Goal: Information Seeking & Learning: Learn about a topic

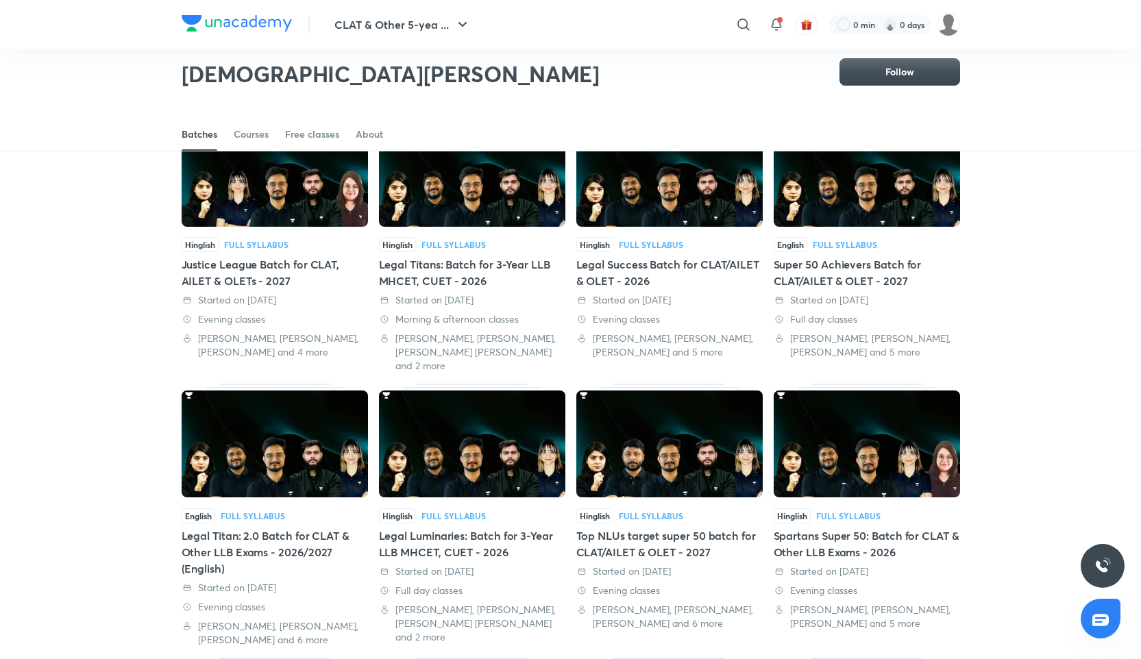
scroll to position [106, 0]
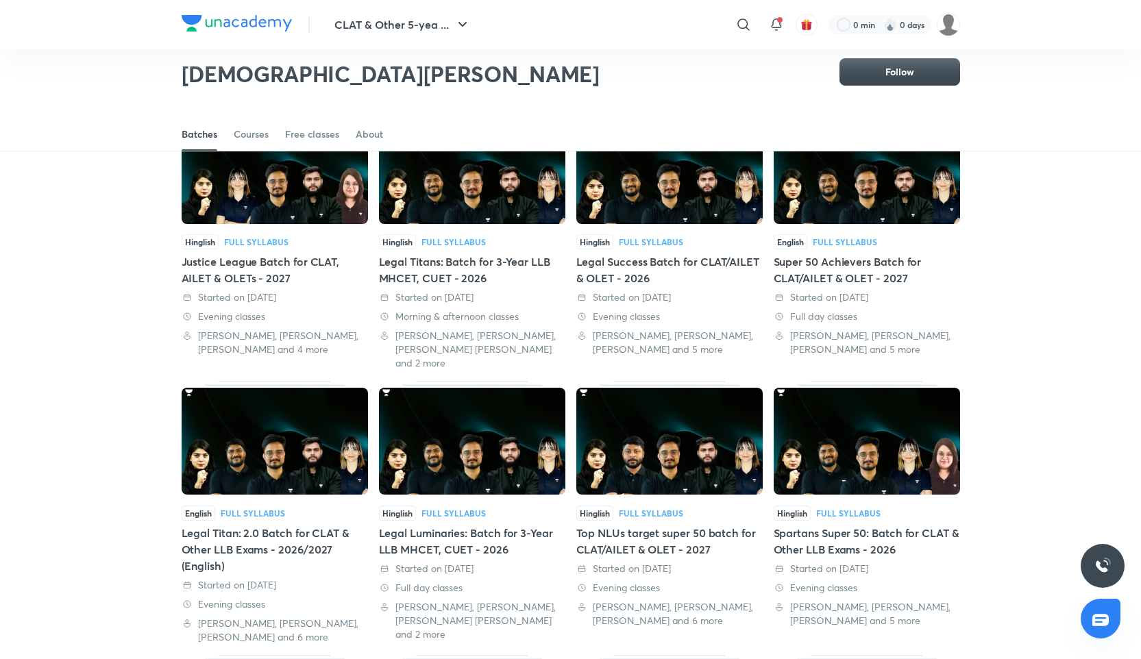
click at [217, 277] on div "Justice League Batch for CLAT, AILET & OLETs - 2027" at bounding box center [275, 270] width 186 height 33
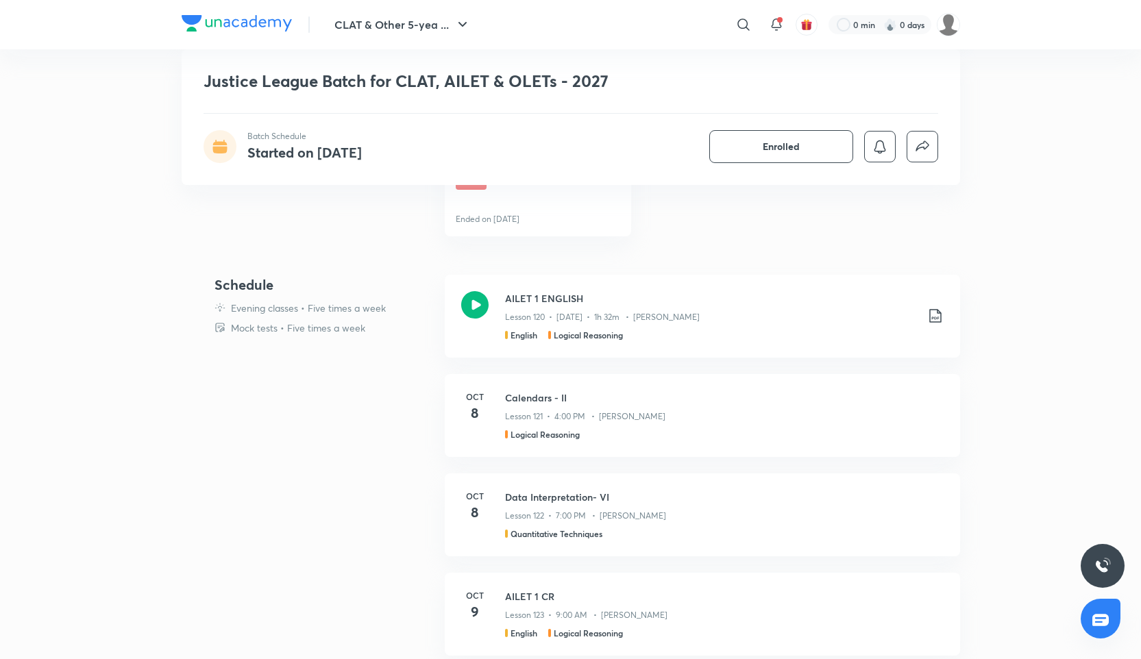
scroll to position [709, 0]
click at [479, 309] on icon at bounding box center [474, 305] width 27 height 27
click at [240, 8] on div "CLAT & Other 5-yea ... ​ 0 min 0 days" at bounding box center [571, 24] width 779 height 49
click at [240, 11] on div "CLAT & Other 5-yea ... ​ 0 min 0 days" at bounding box center [571, 24] width 779 height 49
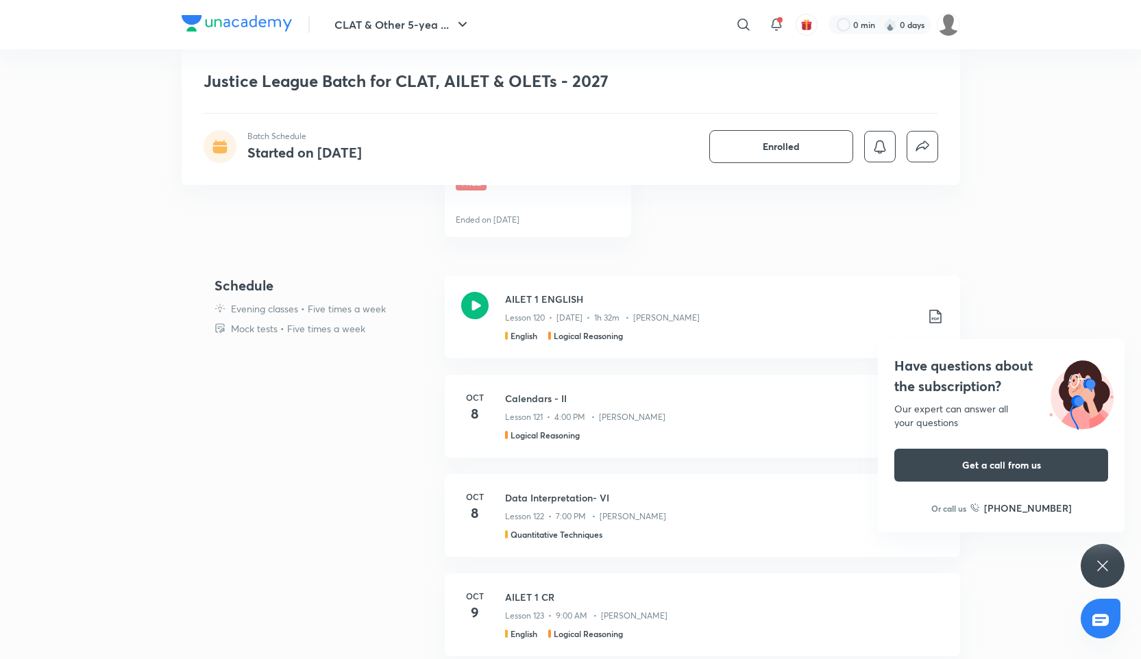
click at [241, 23] on img at bounding box center [237, 23] width 110 height 16
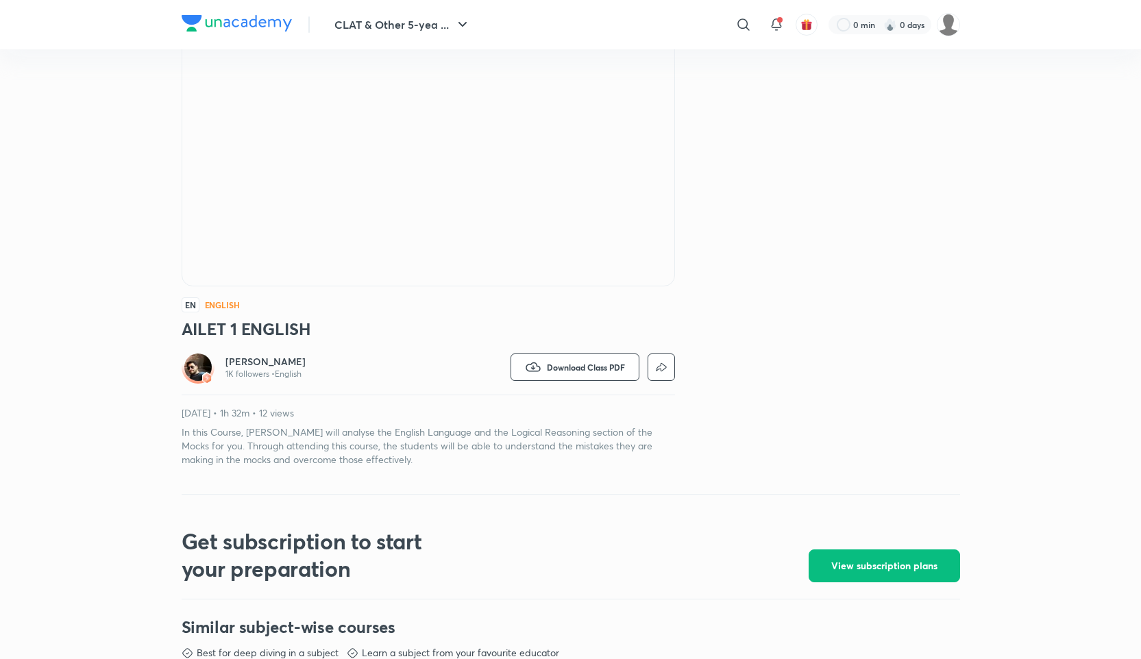
scroll to position [140, 0]
